Goal: Task Accomplishment & Management: Use online tool/utility

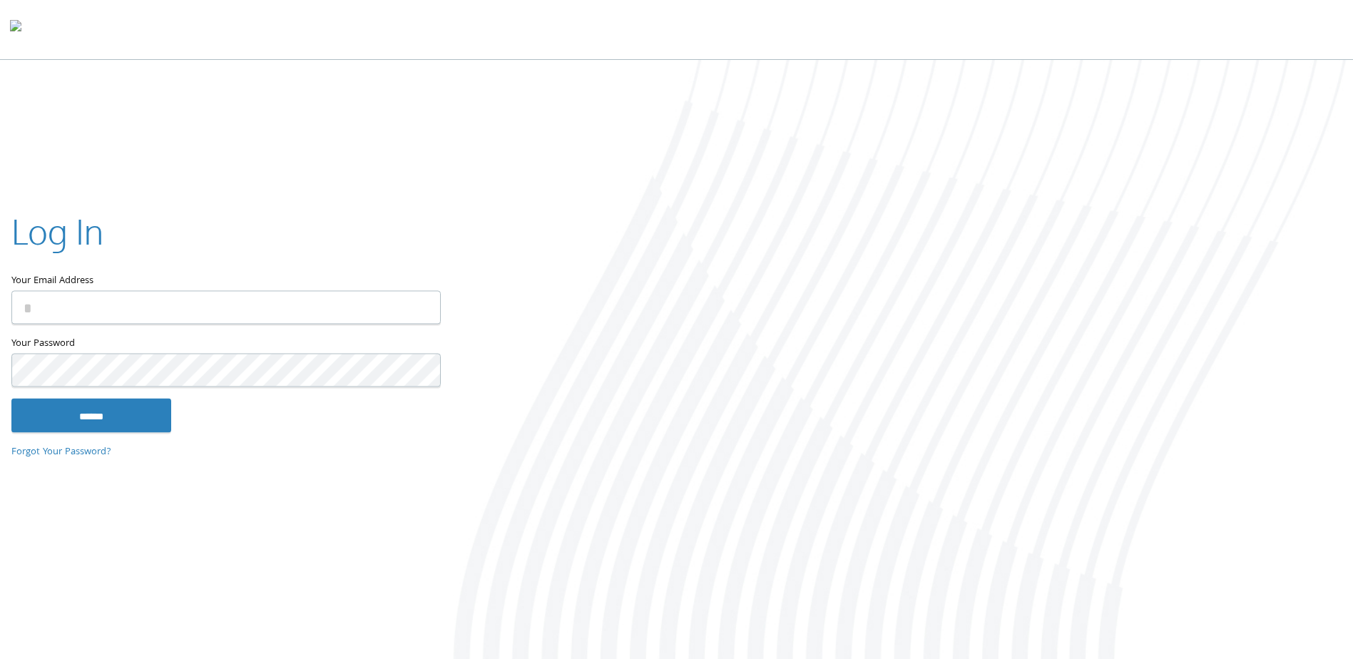
type input "**********"
click at [11, 399] on input "******" at bounding box center [91, 416] width 160 height 34
type input "**********"
click at [11, 399] on input "******" at bounding box center [91, 416] width 160 height 34
